Goal: Check status: Check status

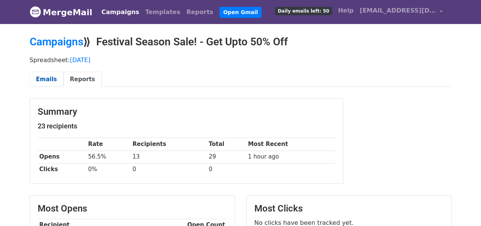
click at [42, 80] on link "Emails" at bounding box center [47, 80] width 34 height 16
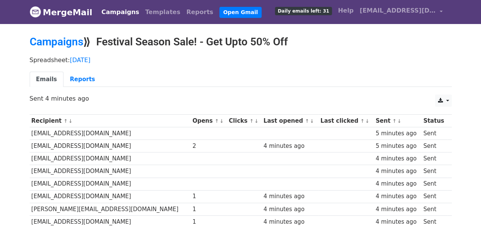
click at [311, 74] on ul "Emails Reports" at bounding box center [241, 80] width 422 height 16
click at [334, 96] on p "Sent 4 minutes ago" at bounding box center [241, 98] width 422 height 8
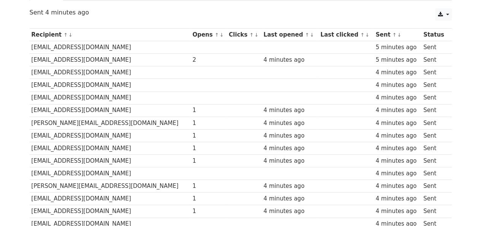
scroll to position [81, 0]
